Goal: Task Accomplishment & Management: Manage account settings

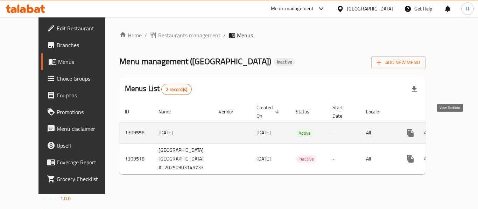
click at [457, 130] on icon "enhanced table" at bounding box center [460, 133] width 6 height 6
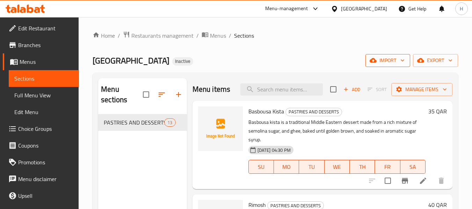
click at [394, 62] on span "import" at bounding box center [388, 60] width 34 height 9
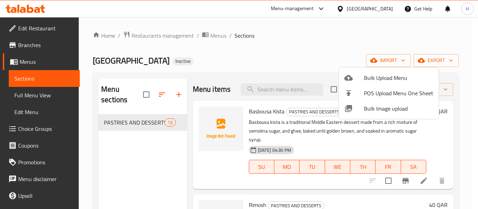
click at [381, 109] on span "Bulk Image upload" at bounding box center [398, 109] width 69 height 8
click at [356, 105] on div at bounding box center [354, 109] width 20 height 8
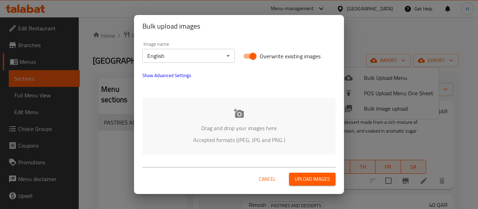
click at [214, 106] on div "Drag and drop your images here Accepted formats (JPEG, JPG and PNG )" at bounding box center [238, 126] width 193 height 57
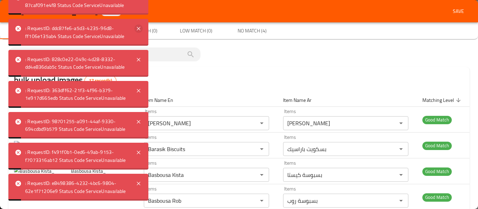
click at [139, 33] on div ": RequestID: ddc87fe6-a5d3-4235-96d8-ff106e135ab4 Status Code ServiceUnavailable" at bounding box center [78, 32] width 140 height 27
click at [138, 24] on icon at bounding box center [138, 28] width 8 height 8
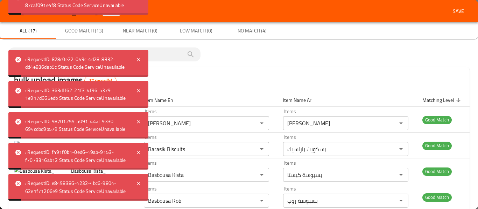
click at [138, 24] on body ": RequestID: e8498386-4232-4bc6-9804-62e1f71206e9 Status Code ServiceUnavailabl…" at bounding box center [239, 113] width 478 height 192
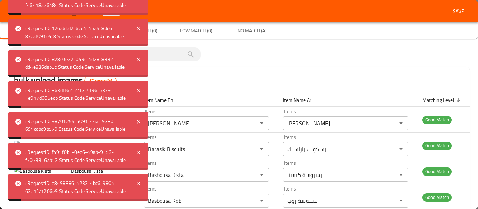
click at [138, 24] on icon at bounding box center [138, 28] width 8 height 8
click at [17, 27] on icon at bounding box center [18, 29] width 6 height 6
click at [18, 29] on div ": RequestID: e8498386-4232-4bc6-9804-62e1f71206e9 Status Code ServiceUnavailabl…" at bounding box center [78, 32] width 140 height 337
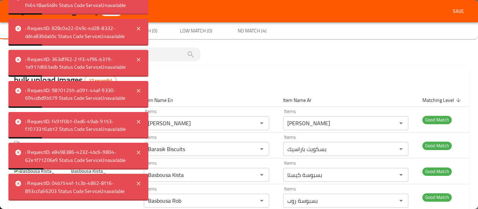
click at [18, 29] on icon at bounding box center [18, 29] width 6 height 6
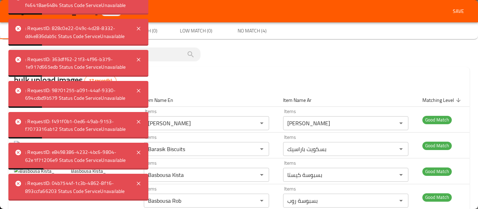
click at [18, 29] on icon at bounding box center [18, 29] width 6 height 6
click at [144, 28] on div ": RequestID: 828c0e22-049c-4d28-8332-dd4e836dab5c Status Code ServiceUnavailable" at bounding box center [78, 32] width 140 height 27
click at [141, 30] on icon at bounding box center [138, 28] width 8 height 8
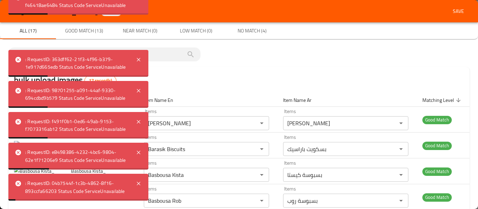
click at [141, 30] on span "Near Match (0)" at bounding box center [140, 31] width 48 height 9
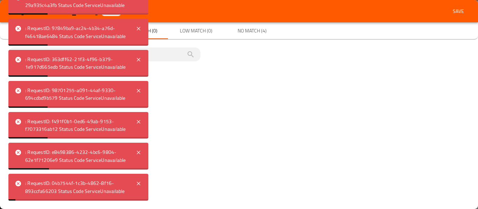
click at [141, 30] on icon at bounding box center [138, 28] width 8 height 8
click at [141, 63] on icon at bounding box center [138, 60] width 8 height 8
click at [138, 37] on div ": RequestID: a53557a5-66b7-4d1a-9d7b-ed8183d1e7e6 Status Code ServiceUnavailable" at bounding box center [78, 32] width 140 height 27
click at [138, 29] on icon at bounding box center [138, 28] width 3 height 3
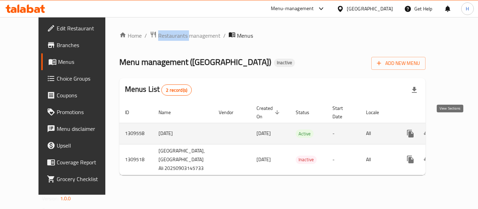
click at [455, 127] on link "enhanced table" at bounding box center [460, 134] width 17 height 17
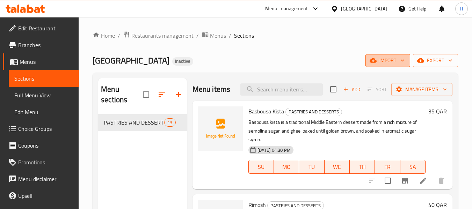
click at [385, 59] on span "import" at bounding box center [388, 60] width 34 height 9
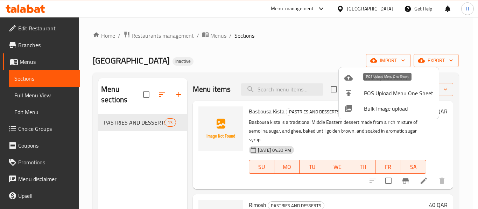
click at [386, 107] on span "Bulk Image upload" at bounding box center [398, 109] width 69 height 8
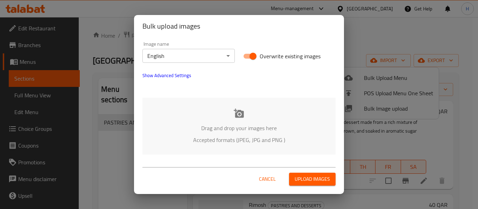
click at [221, 104] on div "Drag and drop your images here Accepted formats (JPEG, JPG and PNG )" at bounding box center [238, 126] width 193 height 57
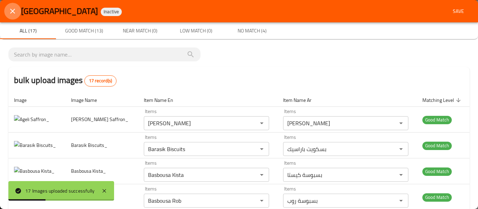
click at [15, 10] on icon "close" at bounding box center [12, 11] width 8 height 8
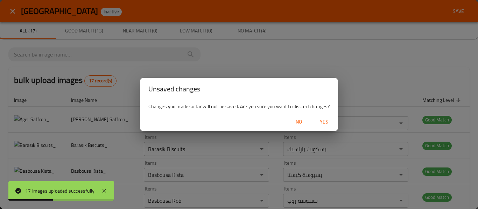
click at [326, 124] on span "Yes" at bounding box center [323, 122] width 17 height 9
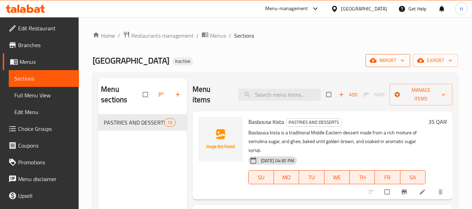
click at [396, 59] on span "import" at bounding box center [388, 60] width 34 height 9
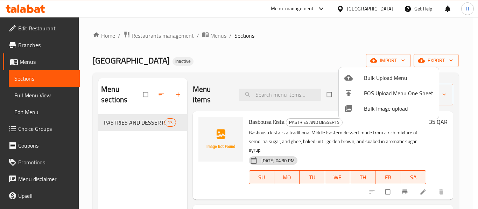
click at [383, 113] on span "Bulk Image upload" at bounding box center [398, 109] width 69 height 8
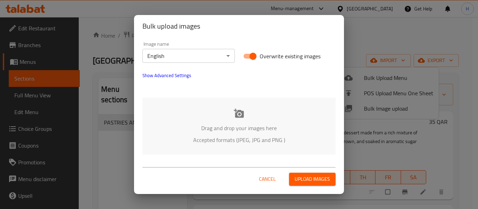
click at [233, 121] on div "Drag and drop your images here Accepted formats (JPEG, JPG and PNG )" at bounding box center [238, 126] width 193 height 57
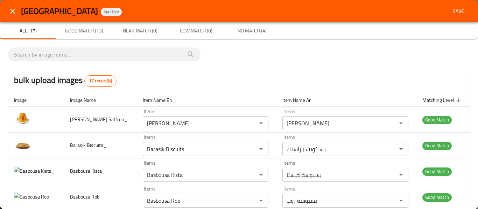
click at [8, 7] on icon "close" at bounding box center [12, 11] width 8 height 8
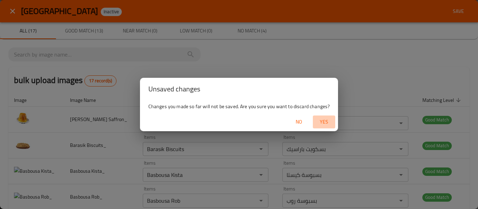
click at [320, 120] on span "Yes" at bounding box center [323, 122] width 17 height 9
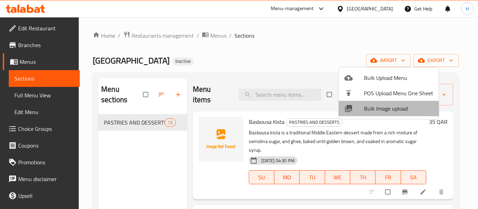
click at [393, 110] on span "Bulk Image upload" at bounding box center [398, 109] width 69 height 8
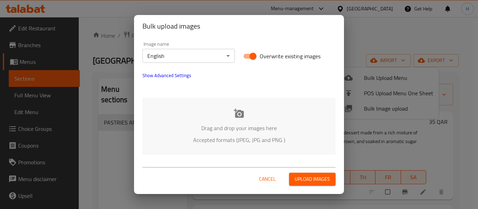
click at [203, 106] on div "Drag and drop your images here Accepted formats (JPEG, JPG and PNG )" at bounding box center [238, 126] width 193 height 57
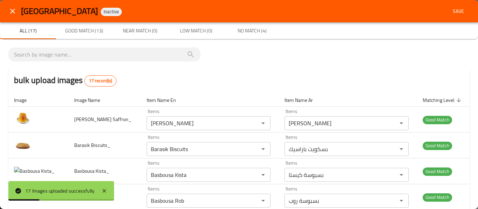
click at [15, 13] on icon "close" at bounding box center [12, 11] width 8 height 8
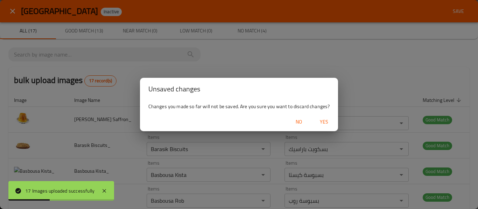
click at [321, 123] on span "Yes" at bounding box center [323, 122] width 17 height 9
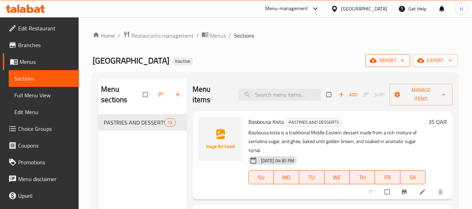
click at [382, 61] on span "import" at bounding box center [388, 60] width 34 height 9
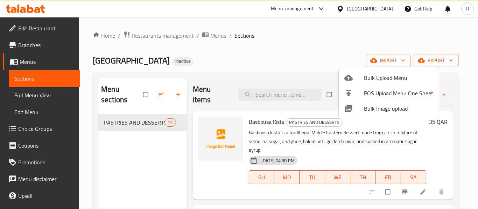
click at [374, 105] on span "Bulk Image upload" at bounding box center [398, 109] width 69 height 8
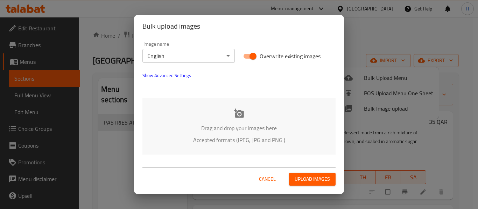
click at [204, 117] on div "Drag and drop your images here Accepted formats (JPEG, JPG and PNG )" at bounding box center [238, 126] width 193 height 57
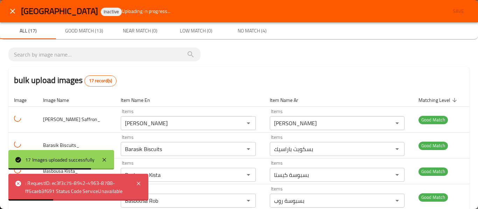
click at [14, 10] on icon "close" at bounding box center [12, 11] width 8 height 8
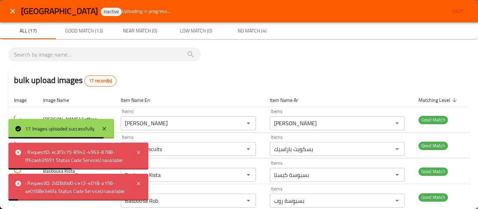
click at [15, 11] on icon "close" at bounding box center [12, 11] width 8 height 8
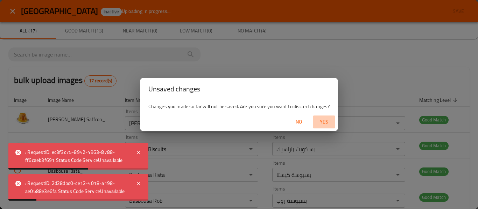
click at [333, 126] on button "Yes" at bounding box center [324, 122] width 22 height 13
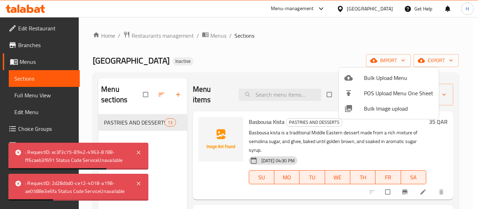
click at [273, 67] on div at bounding box center [239, 104] width 478 height 209
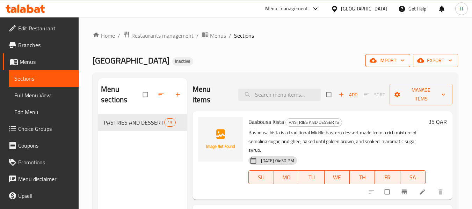
click at [390, 58] on span "import" at bounding box center [388, 60] width 34 height 9
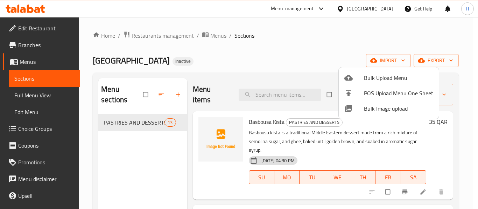
click at [377, 112] on span "Bulk Image upload" at bounding box center [398, 109] width 69 height 8
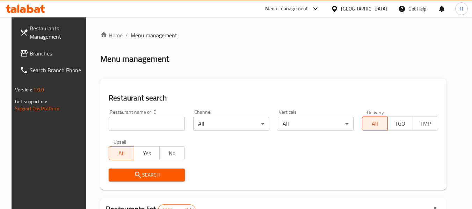
click at [30, 57] on span "Branches" at bounding box center [57, 53] width 55 height 8
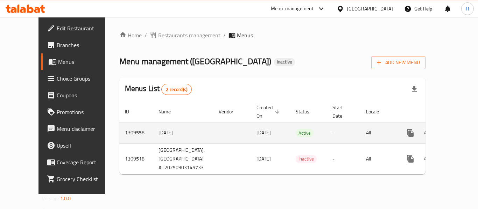
click at [455, 127] on link "enhanced table" at bounding box center [460, 133] width 17 height 17
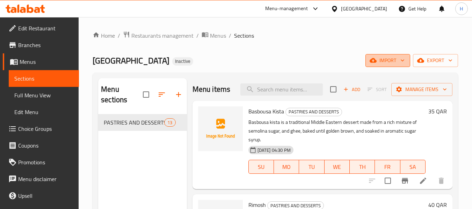
click at [407, 63] on button "import" at bounding box center [388, 60] width 45 height 13
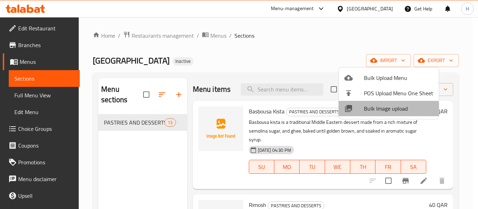
click at [384, 114] on li "Bulk Image upload" at bounding box center [388, 108] width 100 height 15
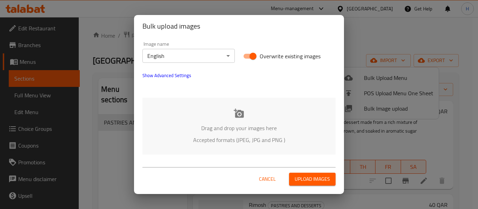
click at [272, 124] on p "Drag and drop your images here" at bounding box center [239, 128] width 172 height 8
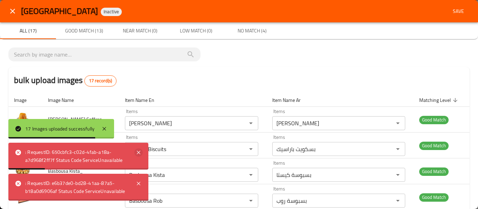
click at [137, 152] on icon at bounding box center [138, 153] width 8 height 8
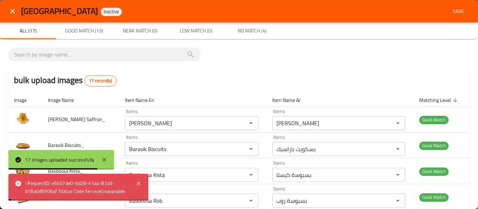
click at [143, 184] on div ": RequestID: e6b37de0-bd28-41aa-87a5-b18a0d6906af Status Code ServiceUnavailable" at bounding box center [78, 187] width 140 height 27
click at [140, 184] on icon at bounding box center [138, 184] width 8 height 8
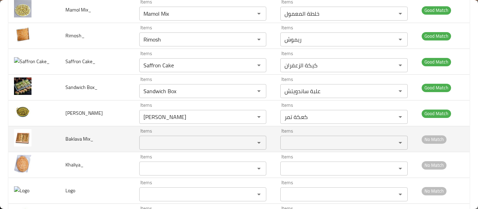
scroll to position [351, 0]
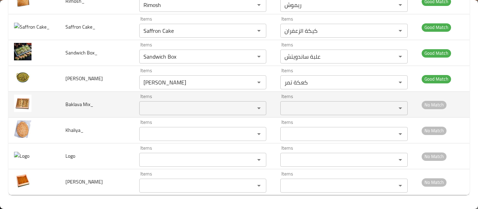
click at [193, 108] on Mix_ "Items" at bounding box center [192, 109] width 102 height 10
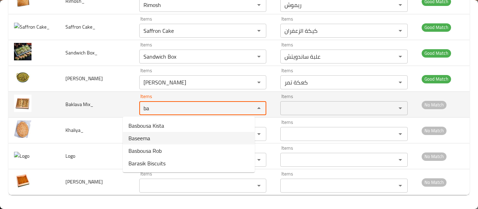
type Mix_ "ba"
click at [80, 108] on span "Baklava Mix_" at bounding box center [79, 104] width 28 height 9
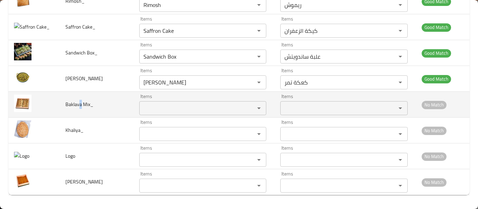
click at [79, 109] on span "Baklava Mix_" at bounding box center [79, 104] width 28 height 9
click at [79, 105] on span "Baklava Mix_" at bounding box center [79, 104] width 28 height 9
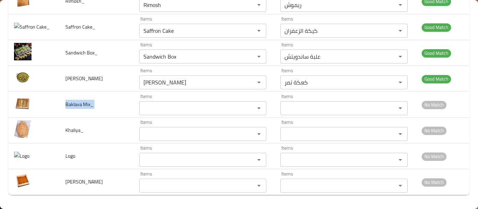
copy span "Baklava Mix_"
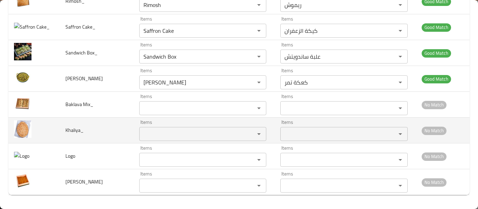
click at [141, 138] on input "Items" at bounding box center [192, 134] width 102 height 10
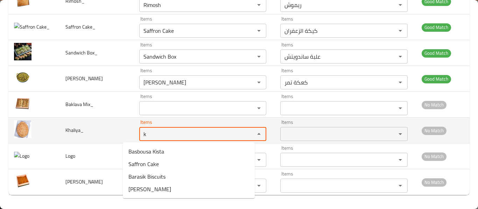
type input "k"
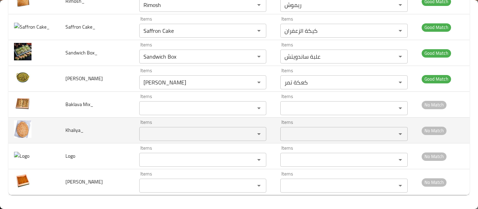
click at [79, 129] on span "Khaliya_" at bounding box center [74, 130] width 18 height 9
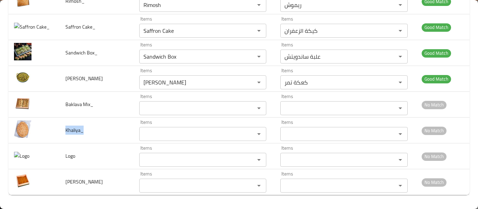
copy span "Khaliya_"
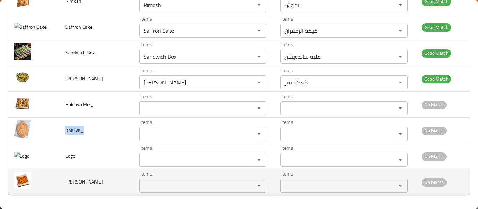
click at [80, 178] on span "Tamar Toffy_" at bounding box center [83, 182] width 37 height 9
click at [79, 180] on span "Tamar Toffy_" at bounding box center [83, 182] width 37 height 9
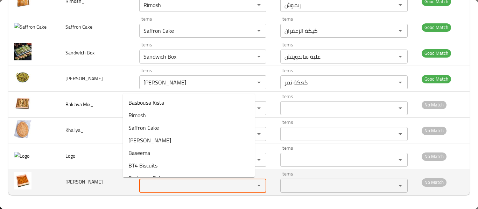
click at [149, 186] on Toffy_ "Items" at bounding box center [192, 186] width 102 height 10
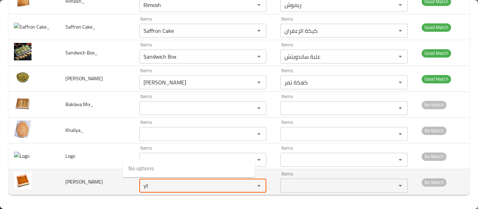
type Toffy_ "y"
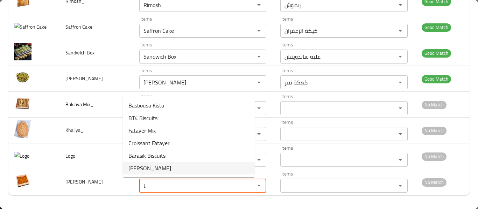
click at [151, 170] on span "Tamar Cake" at bounding box center [149, 168] width 43 height 8
type Toffy_ "Tamar Cake"
type Toffy_-ar "كعكة تمر"
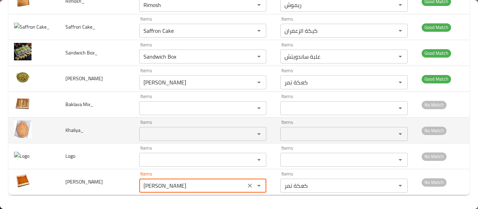
type Toffy_ "Tamar Cake"
click at [149, 134] on input "Items" at bounding box center [192, 134] width 102 height 10
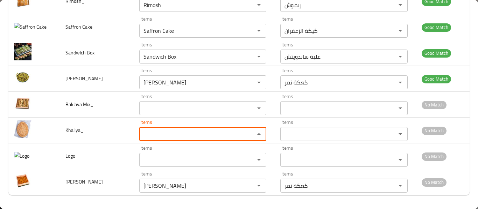
scroll to position [0, 0]
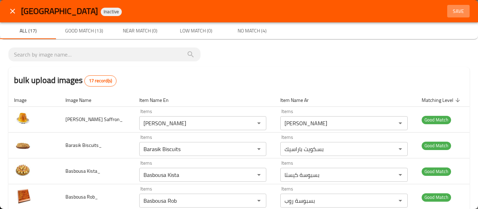
click at [458, 8] on span "Save" at bounding box center [458, 11] width 17 height 9
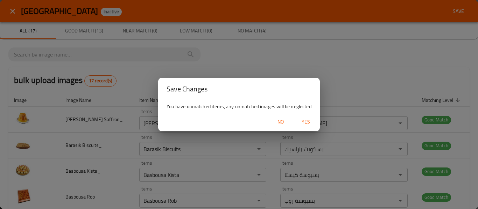
click at [307, 120] on span "Yes" at bounding box center [305, 122] width 17 height 9
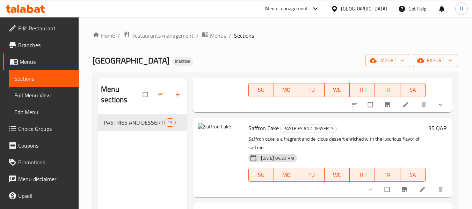
scroll to position [186, 0]
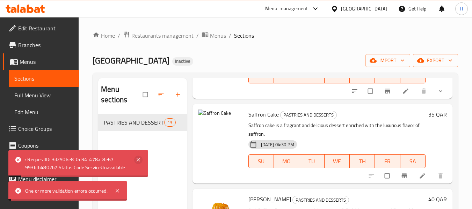
click at [140, 183] on div "Menu sections PASTRIES AND DESSERTS 13" at bounding box center [142, 182] width 88 height 209
click at [142, 165] on div ": RequestID: 3d2506e8-0d34-478a-8e67-993bfb4802b7 Status Code ServiceUnavailable" at bounding box center [78, 163] width 140 height 27
click at [137, 161] on icon at bounding box center [138, 160] width 8 height 8
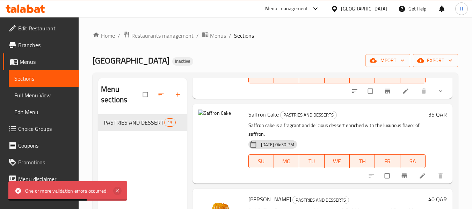
click at [120, 190] on icon at bounding box center [117, 191] width 8 height 8
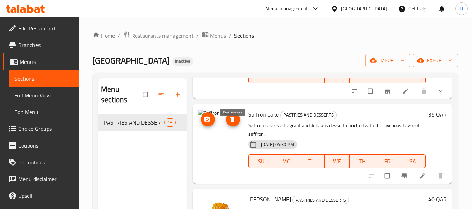
click at [233, 123] on icon "delete image" at bounding box center [232, 119] width 7 height 7
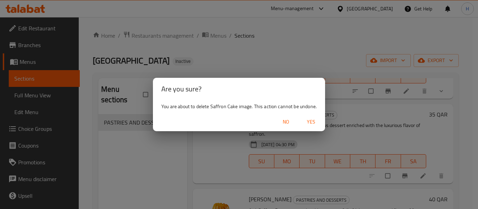
click at [311, 124] on span "Yes" at bounding box center [310, 122] width 17 height 9
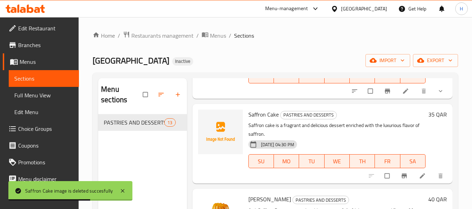
click at [46, 91] on span "Full Menu View" at bounding box center [43, 95] width 59 height 8
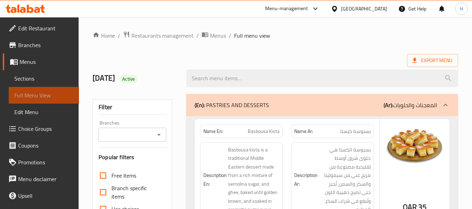
click at [51, 92] on span "Full Menu View" at bounding box center [43, 95] width 59 height 8
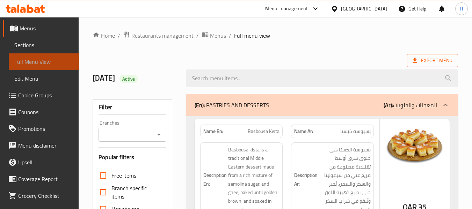
scroll to position [50, 0]
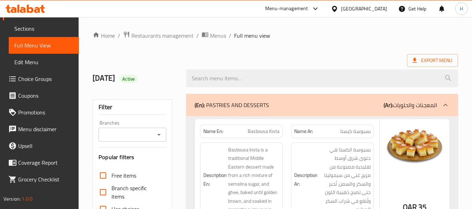
click at [365, 61] on div "Export Menu" at bounding box center [276, 60] width 366 height 13
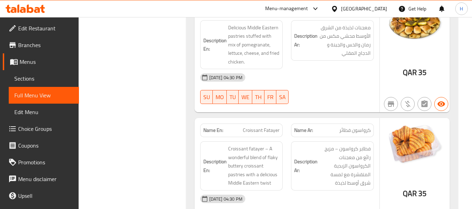
scroll to position [1127, 0]
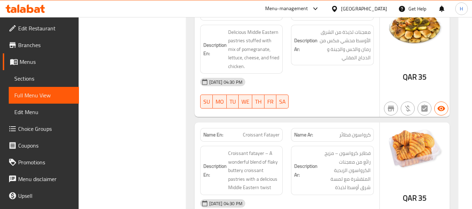
click at [376, 7] on div "Qatar" at bounding box center [364, 9] width 46 height 8
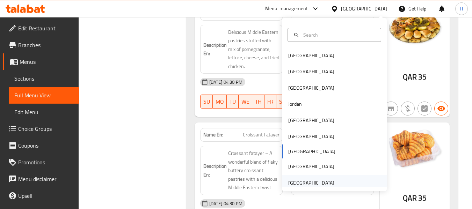
click at [337, 178] on div "[GEOGRAPHIC_DATA]" at bounding box center [334, 183] width 105 height 16
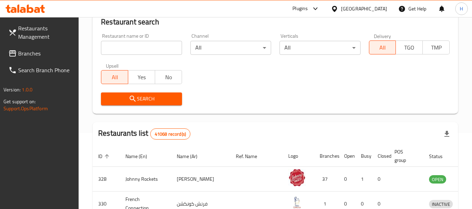
scroll to position [320, 0]
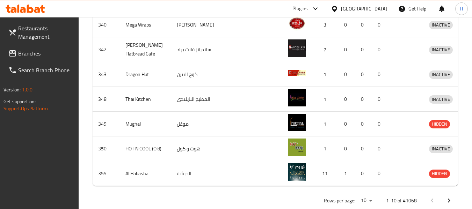
click at [44, 53] on span "Branches" at bounding box center [45, 53] width 55 height 8
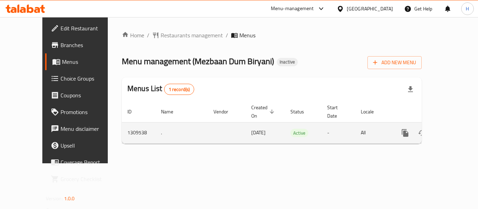
click at [451, 129] on icon "enhanced table" at bounding box center [455, 133] width 8 height 8
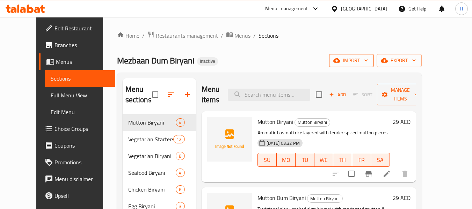
click at [369, 65] on span "import" at bounding box center [352, 60] width 34 height 9
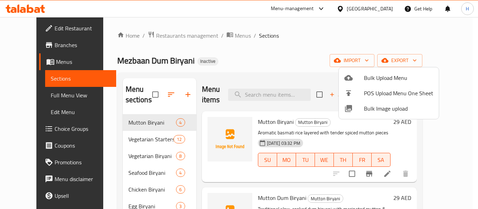
click at [370, 109] on span "Bulk Image upload" at bounding box center [398, 109] width 69 height 8
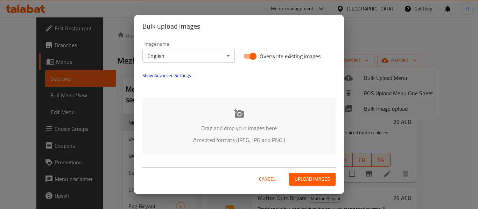
click at [242, 141] on p "Accepted formats (JPEG, JPG and PNG )" at bounding box center [239, 140] width 172 height 8
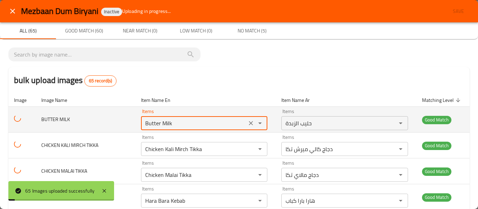
click at [173, 122] on MILK "Butter Milk" at bounding box center [193, 124] width 101 height 10
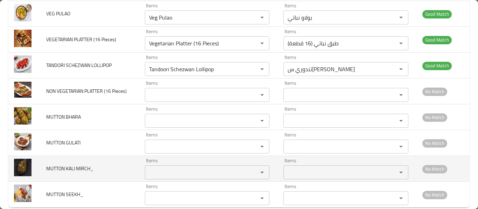
scroll to position [1593, 0]
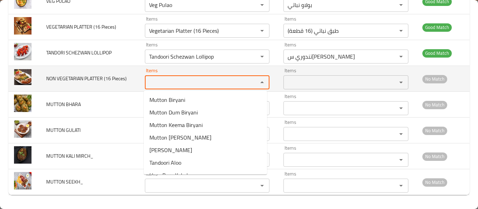
click at [166, 81] on Pieces\) "Items" at bounding box center [197, 83] width 100 height 10
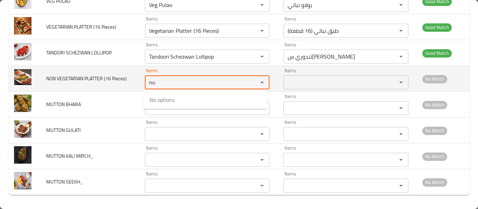
type Pieces\) "n"
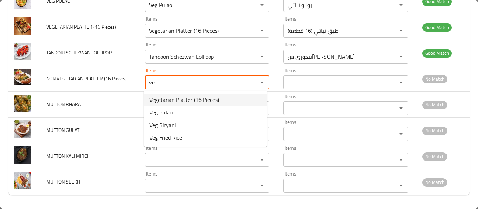
click at [173, 102] on span "Vegetarian Platter (16 Pieces)" at bounding box center [184, 100] width 70 height 8
click at [173, 102] on div "Items" at bounding box center [207, 108] width 125 height 14
type Pieces\) "Vegetarian Platter (16 Pieces)"
type Pieces\)-ar "طبق نباتي (16 قطعة)"
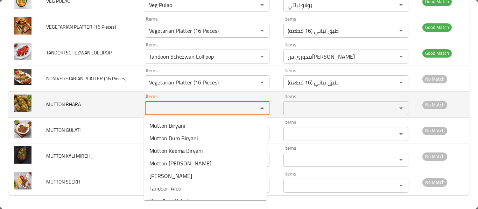
click at [165, 111] on BHARA "Items" at bounding box center [197, 109] width 100 height 10
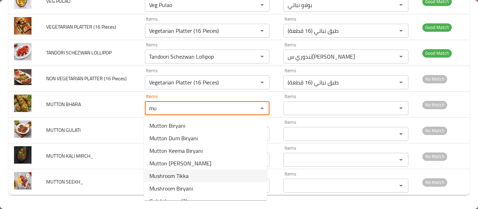
scroll to position [10, 0]
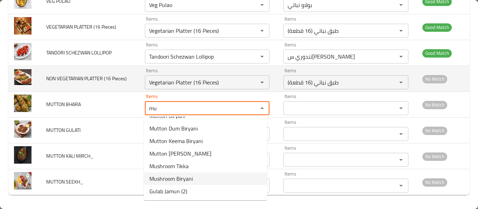
type BHARA "mu"
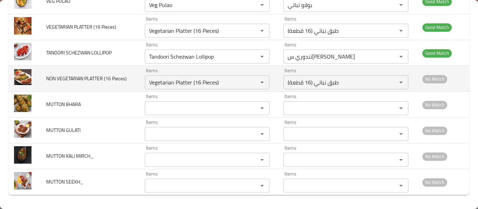
click at [56, 77] on span "NON VEGETARIAN PLATTER (16 Pieces)" at bounding box center [86, 78] width 80 height 9
click at [251, 81] on icon "Clear" at bounding box center [252, 82] width 7 height 7
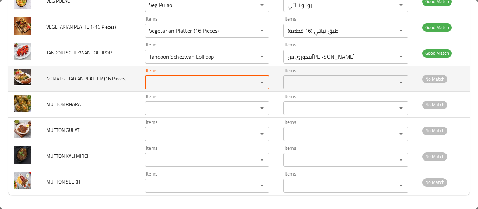
click at [90, 81] on span "NON VEGETARIAN PLATTER (16 Pieces)" at bounding box center [86, 78] width 80 height 9
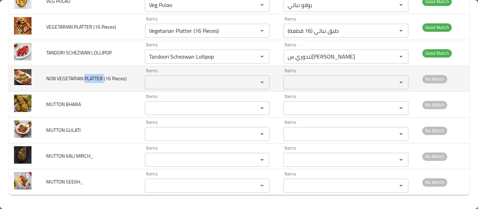
click at [90, 81] on span "NON VEGETARIAN PLATTER (16 Pieces)" at bounding box center [86, 78] width 80 height 9
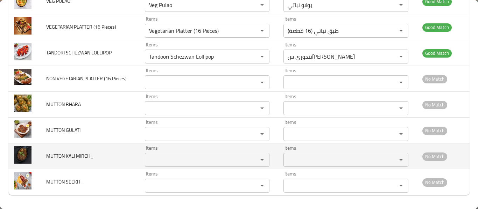
click at [185, 163] on MIRCH_ "Items" at bounding box center [197, 160] width 100 height 10
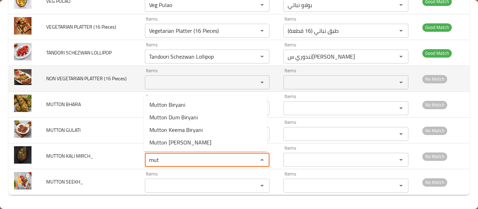
type MIRCH_ "mut"
click at [44, 76] on td "NON VEGETARIAN PLATTER (16 Pieces)" at bounding box center [90, 79] width 99 height 26
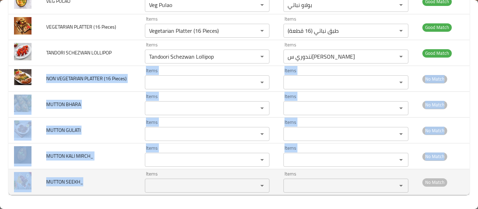
drag, startPoint x: 44, startPoint y: 76, endPoint x: 82, endPoint y: 185, distance: 115.9
copy tbody "NON VEGETARIAN PLATTER (16 Pieces) Items Items Items Items No Match MUTTON BHAR…"
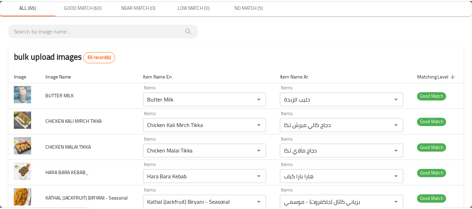
scroll to position [0, 0]
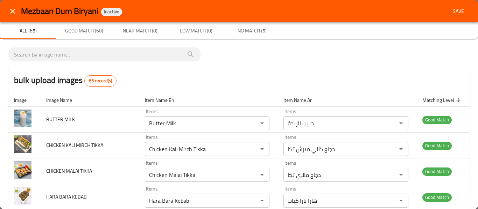
click at [461, 12] on button "Save" at bounding box center [458, 11] width 22 height 13
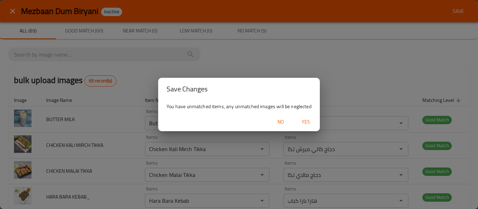
click at [307, 127] on button "Yes" at bounding box center [305, 122] width 22 height 13
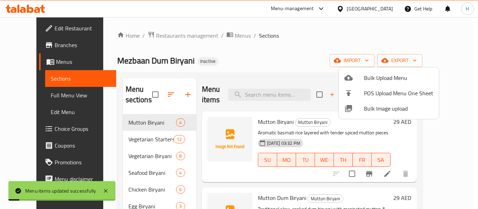
click at [49, 94] on div at bounding box center [239, 104] width 478 height 209
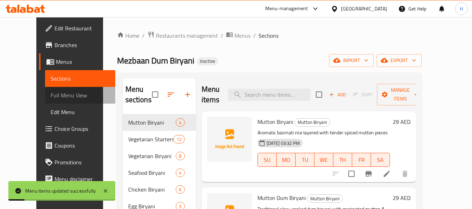
click at [51, 94] on span "Full Menu View" at bounding box center [80, 95] width 59 height 8
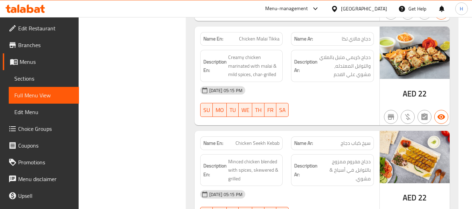
scroll to position [4383, 0]
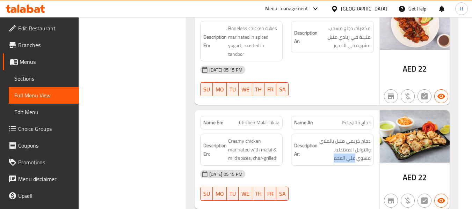
drag, startPoint x: 346, startPoint y: 114, endPoint x: 368, endPoint y: 106, distance: 23.3
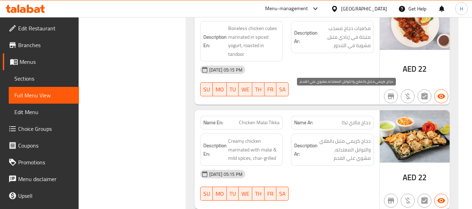
click at [357, 137] on span "دجاج كريمي متبل بالملاي والتوابل المعتدله, مشوي علي الفحم" at bounding box center [345, 150] width 52 height 26
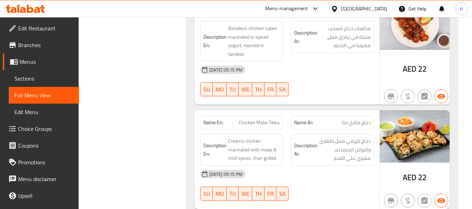
copy span "Chicken Malai Tikka"
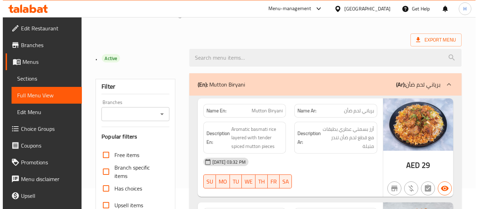
scroll to position [0, 0]
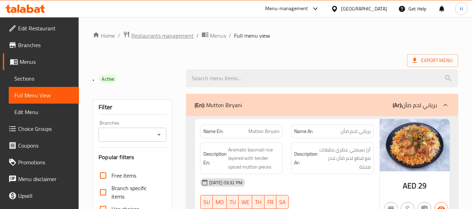
click at [154, 38] on span "Restaurants management" at bounding box center [162, 35] width 62 height 8
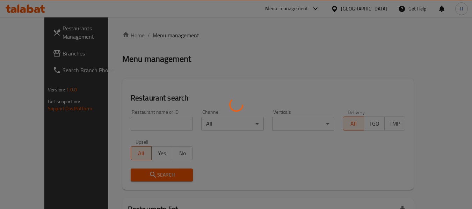
click at [155, 38] on div at bounding box center [236, 104] width 472 height 209
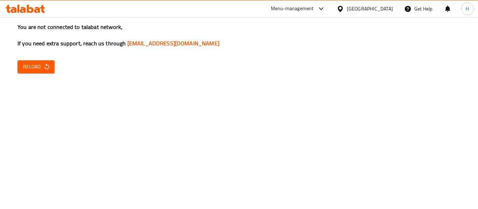
click at [29, 68] on span "Reload" at bounding box center [36, 67] width 26 height 9
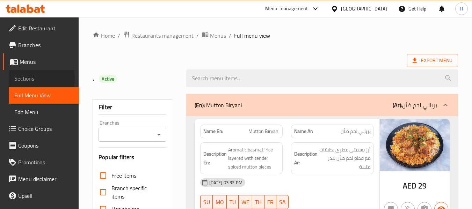
click at [27, 79] on span "Sections" at bounding box center [43, 78] width 59 height 8
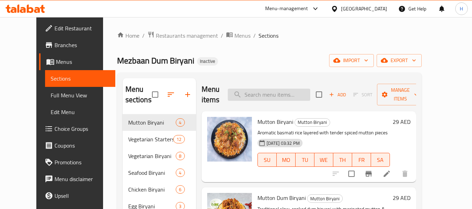
click at [265, 93] on input "search" at bounding box center [269, 95] width 83 height 12
paste input "Chicken Malai Tikka"
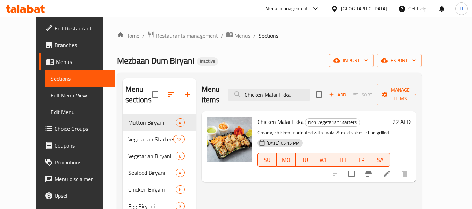
type input "Chicken Malai Tikka"
click at [390, 171] on icon at bounding box center [387, 174] width 6 height 6
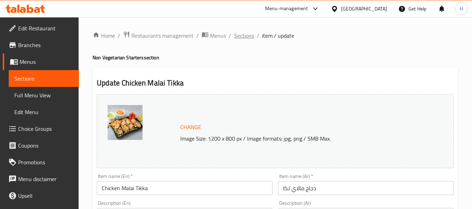
click at [244, 37] on span "Sections" at bounding box center [244, 35] width 20 height 8
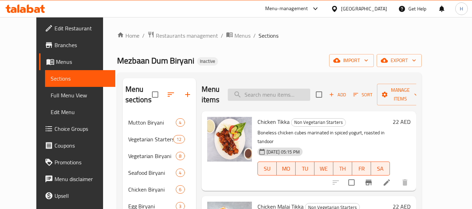
click at [271, 93] on input "search" at bounding box center [269, 95] width 83 height 12
paste input "Chicken Malai Tikka"
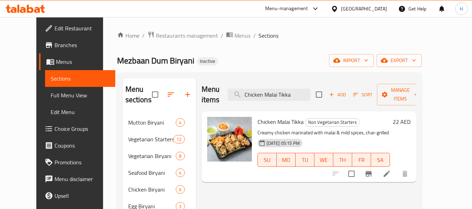
type input "Chicken Malai Tikka"
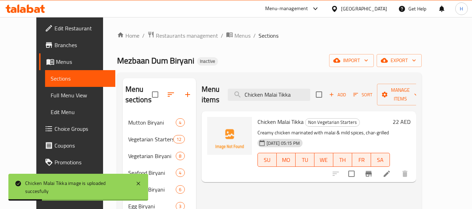
click at [268, 117] on span "Chicken Malai Tikka" at bounding box center [281, 122] width 46 height 10
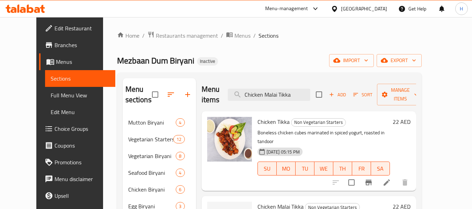
click at [363, 7] on div "[GEOGRAPHIC_DATA]" at bounding box center [364, 9] width 46 height 8
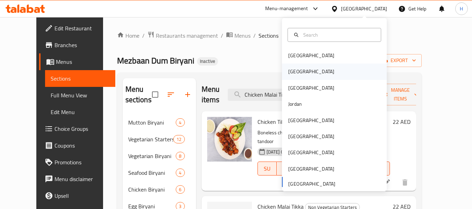
click at [327, 71] on div "Egypt" at bounding box center [334, 72] width 105 height 16
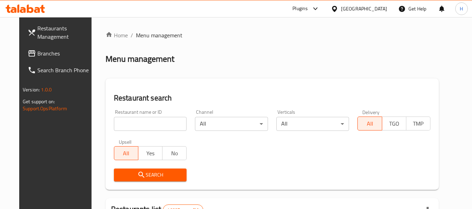
click at [28, 51] on span at bounding box center [33, 53] width 10 height 8
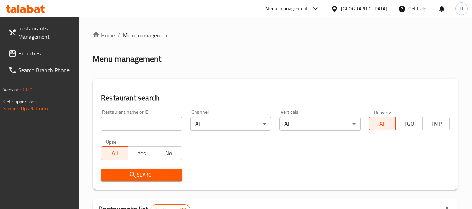
click at [50, 56] on span "Branches" at bounding box center [45, 53] width 55 height 8
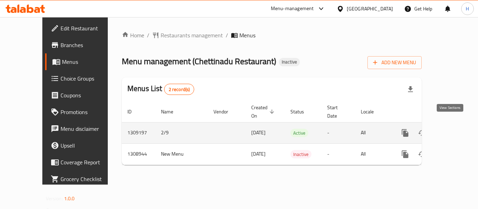
click at [449, 125] on link "enhanced table" at bounding box center [455, 133] width 17 height 17
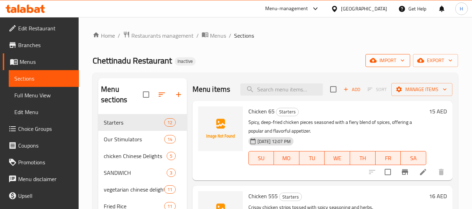
click at [384, 62] on span "import" at bounding box center [388, 60] width 34 height 9
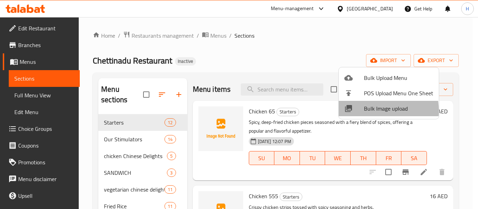
click at [363, 111] on div at bounding box center [354, 109] width 20 height 8
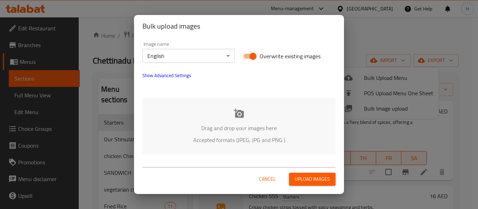
click at [223, 130] on p "Drag and drop your images here" at bounding box center [239, 128] width 172 height 8
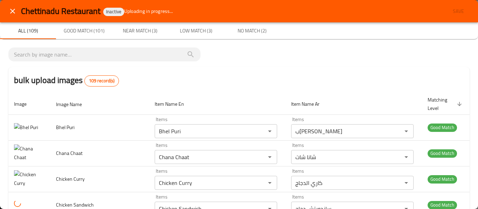
click at [15, 10] on icon "close" at bounding box center [12, 11] width 8 height 8
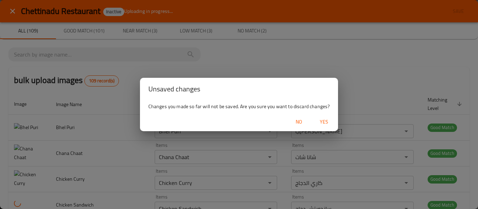
click at [324, 118] on span "Yes" at bounding box center [323, 122] width 17 height 9
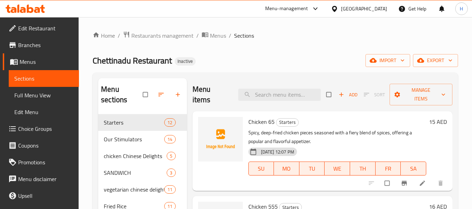
click at [276, 67] on div "Chettinadu Restaurant Inactive import export" at bounding box center [276, 60] width 366 height 13
click at [395, 62] on span "import" at bounding box center [388, 60] width 34 height 9
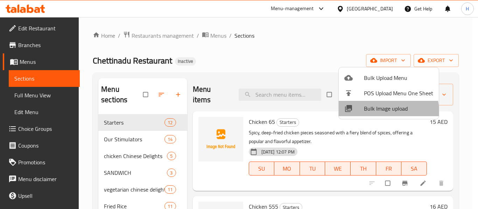
click at [383, 112] on span "Bulk Image upload" at bounding box center [398, 109] width 69 height 8
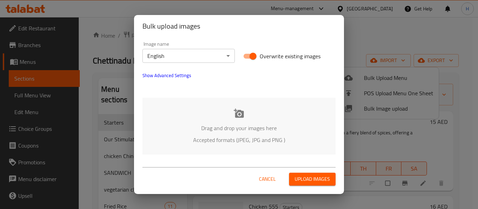
click at [177, 116] on div "Drag and drop your images here Accepted formats (JPEG, JPG and PNG )" at bounding box center [238, 126] width 193 height 57
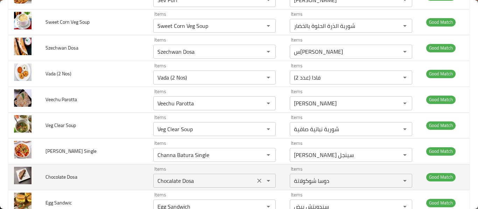
scroll to position [2647, 0]
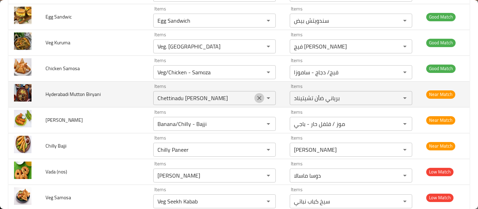
click at [254, 102] on button "Clear" at bounding box center [259, 98] width 10 height 10
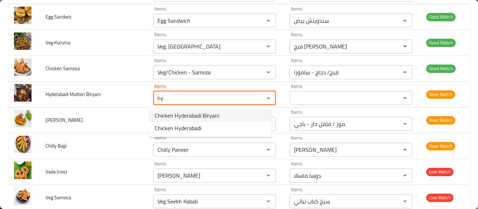
click at [225, 115] on Biryani-option-0 "Chicken Hyderabadi Biryani" at bounding box center [210, 115] width 122 height 13
type Biryani "Chicken Hyderabadi Biryani"
type Biryani-ar "برياني دجاج حيدرآبادي"
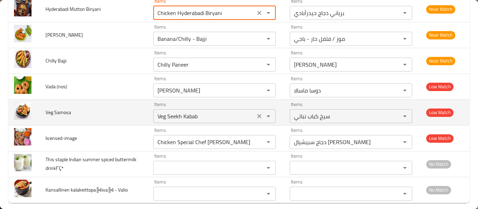
scroll to position [2740, 0]
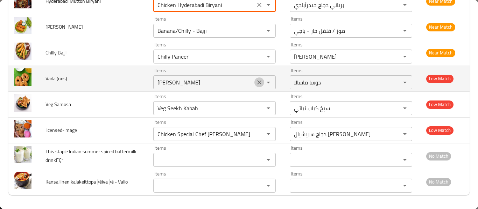
click at [257, 81] on icon "Clear" at bounding box center [259, 82] width 7 height 7
type Biryani "Chicken Hyderabadi Biryani"
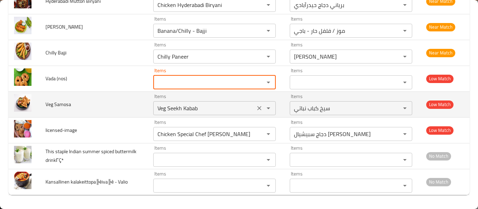
click at [254, 104] on button "Clear" at bounding box center [259, 109] width 10 height 10
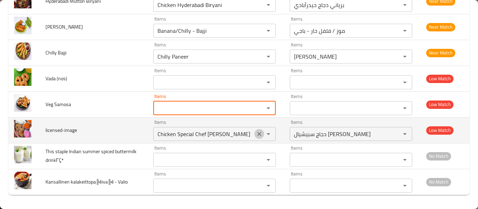
click at [257, 130] on button "Clear" at bounding box center [259, 134] width 10 height 10
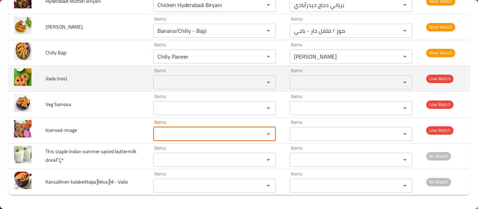
click at [187, 88] on div "Items" at bounding box center [214, 83] width 122 height 14
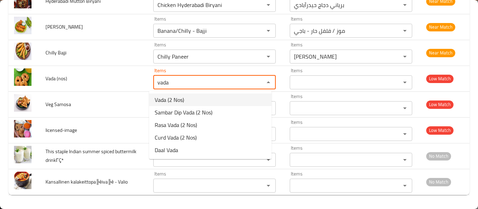
click at [188, 106] on \(nos\)-option-0 "Vada (2 Nos)" at bounding box center [210, 100] width 122 height 13
type \(nos\) "Vada (2 Nos)"
type \(nos\)-ar "فادا (عدد 2)"
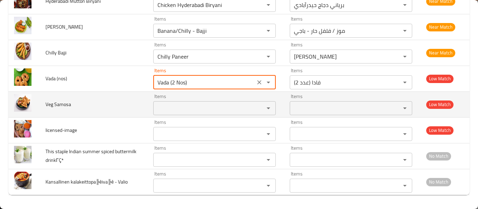
type \(nos\) "Vada (2 Nos)"
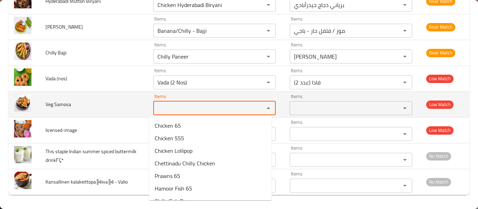
click at [188, 104] on Samosa "Items" at bounding box center [204, 109] width 98 height 10
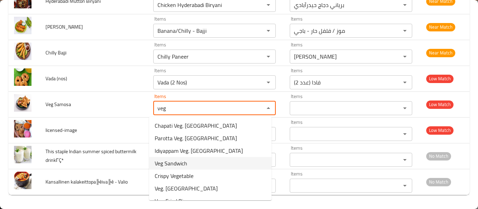
scroll to position [93, 0]
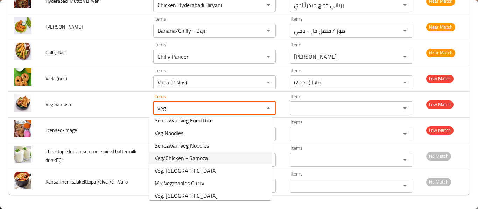
click at [200, 161] on span "Veg/Chicken - Samoza" at bounding box center [181, 158] width 53 height 8
type Samosa "Veg/Chicken - Samoza"
type Samosa-ar "فيج/ دجاج - ساموزا"
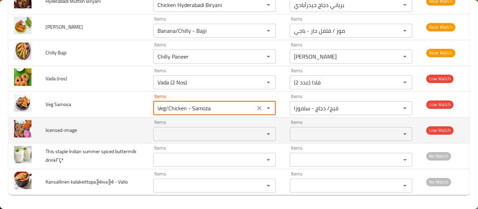
click at [200, 140] on div "Items" at bounding box center [214, 134] width 122 height 14
type Samosa "Veg/Chicken - Samoza"
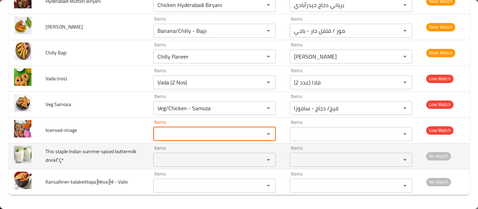
click at [199, 157] on drinkΓÇª "Items" at bounding box center [204, 160] width 98 height 10
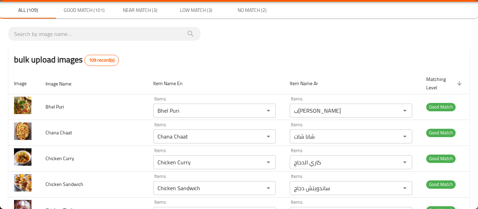
scroll to position [0, 0]
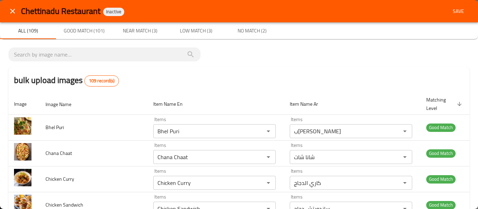
click at [460, 15] on span "Save" at bounding box center [458, 11] width 17 height 9
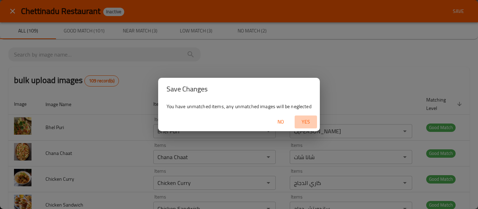
click at [306, 124] on span "Yes" at bounding box center [305, 122] width 17 height 9
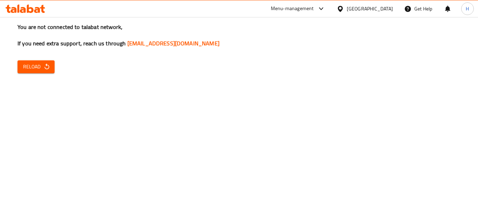
click at [36, 66] on span "Reload" at bounding box center [36, 67] width 26 height 9
click at [49, 67] on icon "button" at bounding box center [46, 66] width 7 height 7
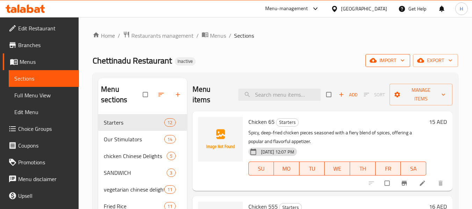
click at [381, 59] on span "import" at bounding box center [388, 60] width 34 height 9
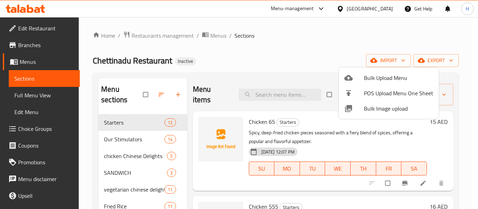
click at [378, 116] on ul "Bulk Upload Menu POS Upload Menu One Sheet Bulk Image upload" at bounding box center [388, 93] width 100 height 52
click at [378, 111] on span "Bulk Image upload" at bounding box center [398, 109] width 69 height 8
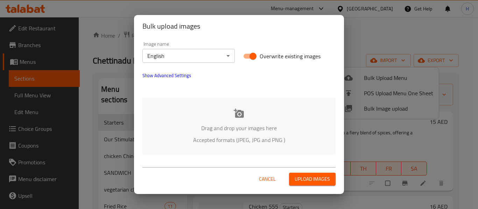
click at [236, 125] on p "Drag and drop your images here" at bounding box center [239, 128] width 172 height 8
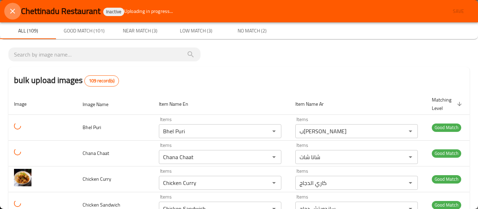
click at [9, 7] on icon "close" at bounding box center [12, 11] width 8 height 8
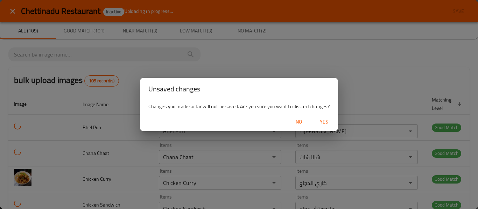
click at [319, 119] on span "Yes" at bounding box center [323, 122] width 17 height 9
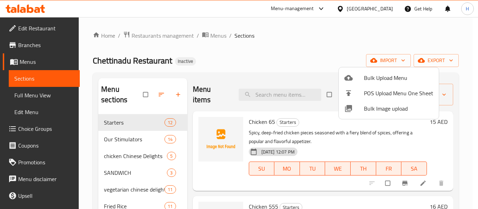
click at [37, 97] on div at bounding box center [239, 104] width 478 height 209
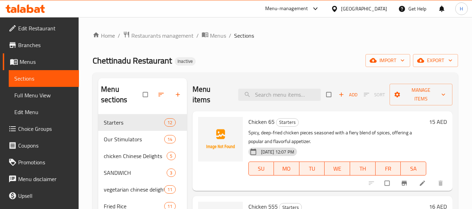
click at [37, 97] on span "Full Menu View" at bounding box center [43, 95] width 59 height 8
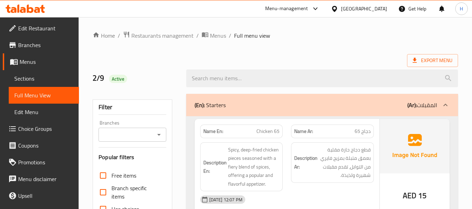
click at [24, 30] on span "Edit Restaurant" at bounding box center [45, 28] width 55 height 8
